Goal: Transaction & Acquisition: Purchase product/service

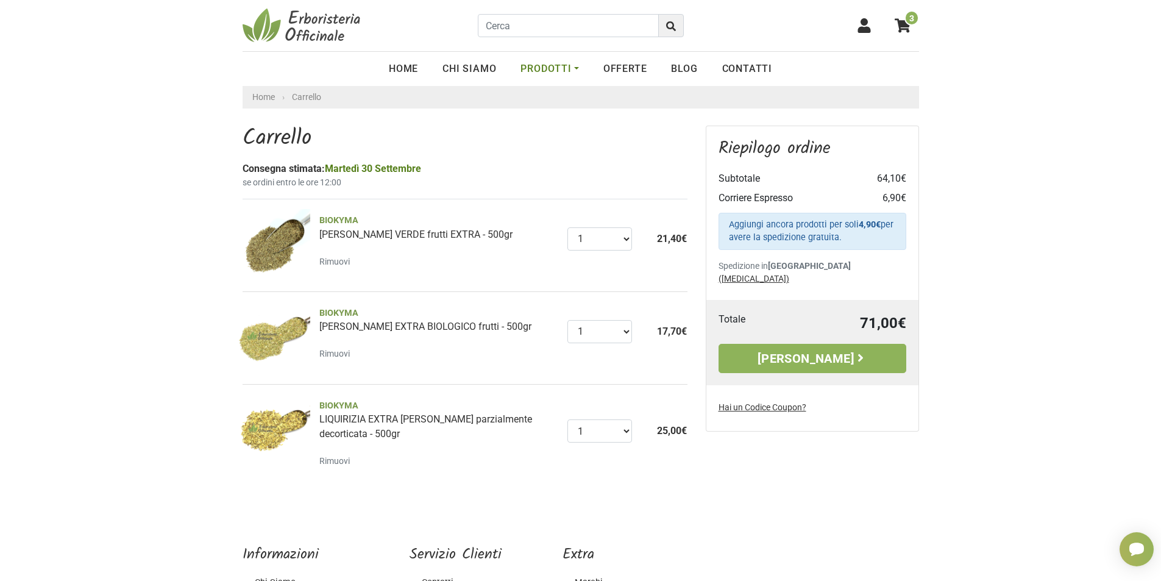
click at [545, 65] on link "Prodotti" at bounding box center [549, 69] width 82 height 24
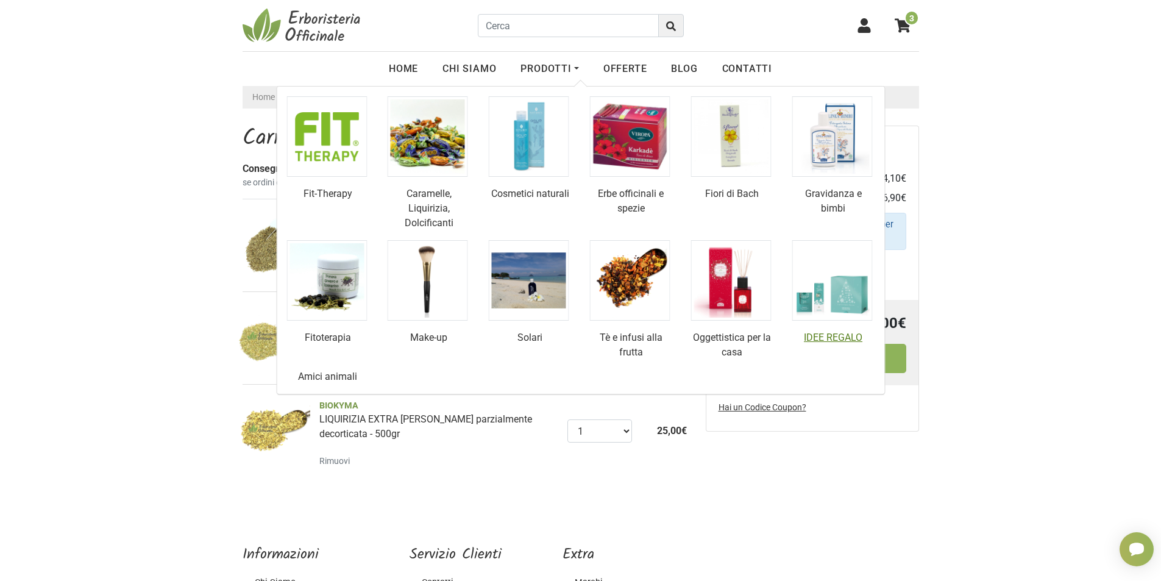
click at [847, 293] on img at bounding box center [832, 280] width 80 height 80
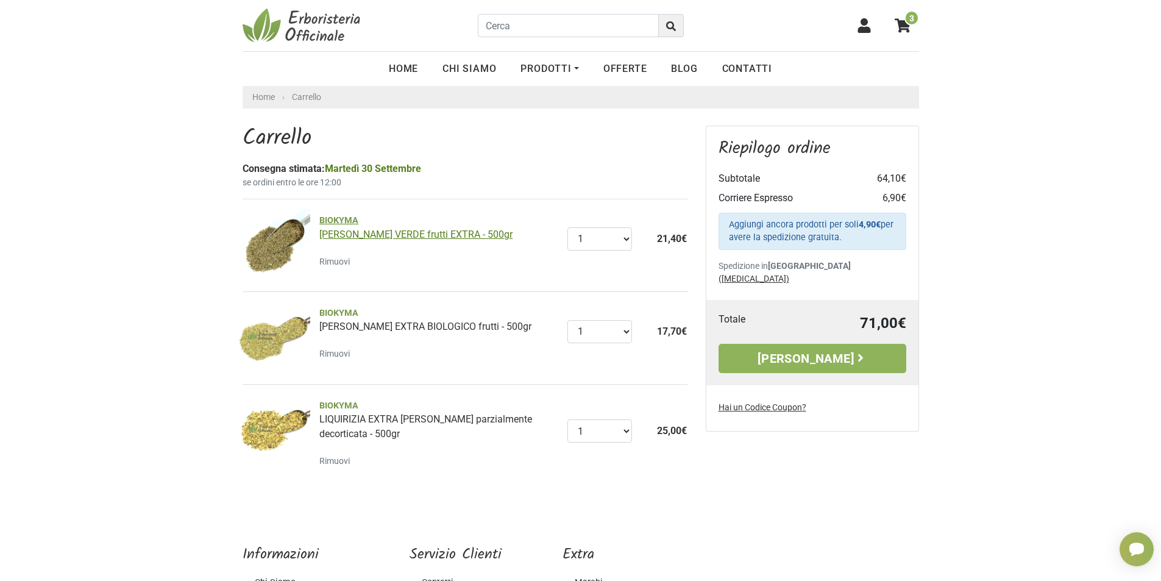
click at [335, 221] on span "BIOKYMA" at bounding box center [438, 220] width 239 height 13
click at [758, 71] on link "Contatti" at bounding box center [747, 69] width 74 height 24
drag, startPoint x: 313, startPoint y: 218, endPoint x: 358, endPoint y: 220, distance: 44.5
click at [358, 220] on div "BIOKYMA ANICE VERDE frutti EXTRA - 500gr Rimuovi" at bounding box center [438, 241] width 257 height 55
copy span "BIOKYMA"
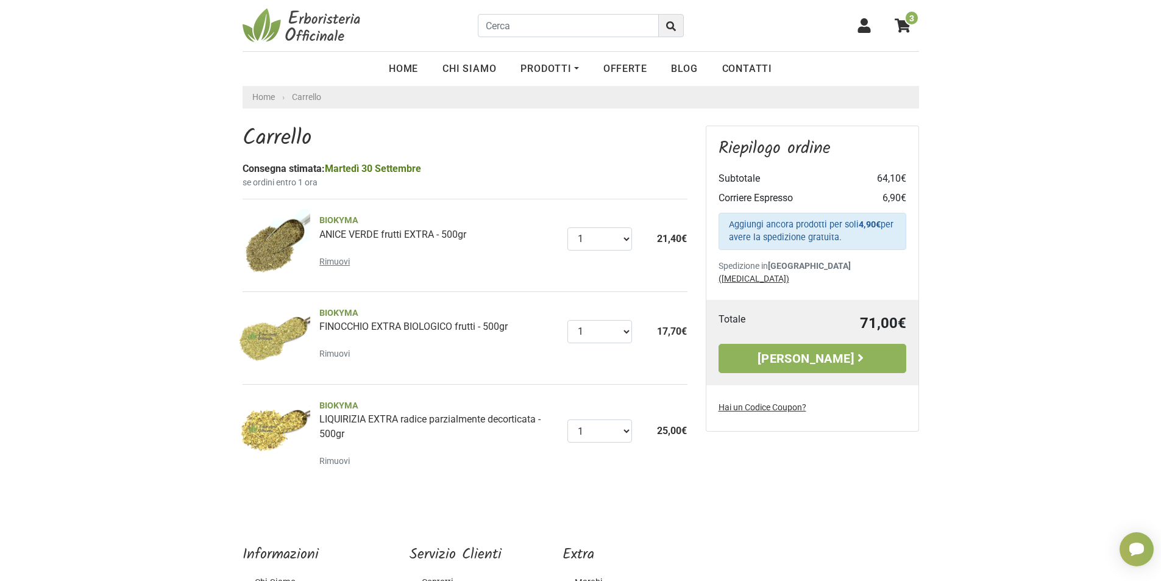
click at [325, 258] on small "Rimuovi" at bounding box center [334, 262] width 30 height 10
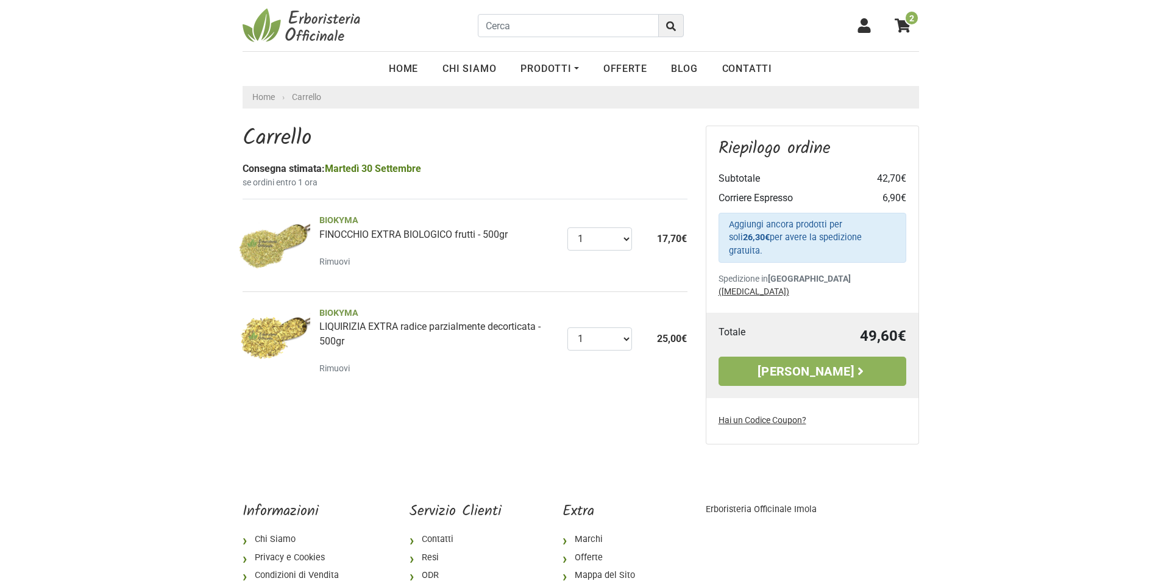
click at [335, 264] on small "Rimuovi" at bounding box center [334, 262] width 30 height 10
